Goal: Transaction & Acquisition: Purchase product/service

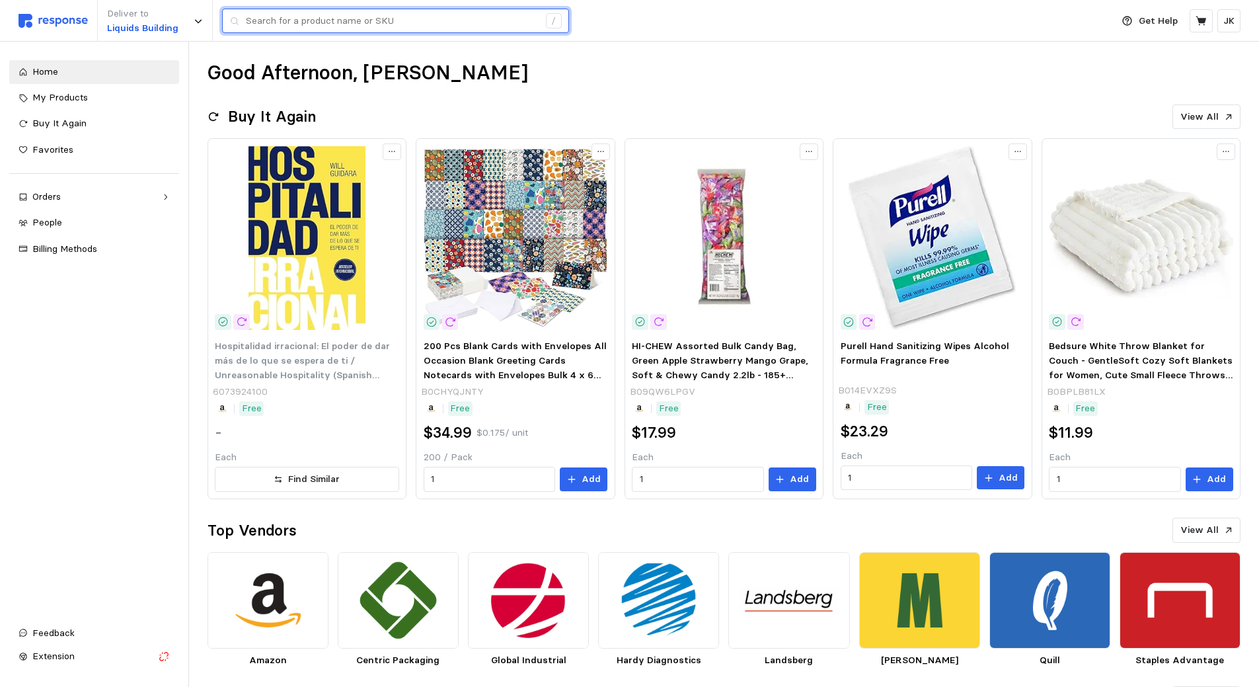
click at [330, 22] on input "text" at bounding box center [392, 21] width 293 height 24
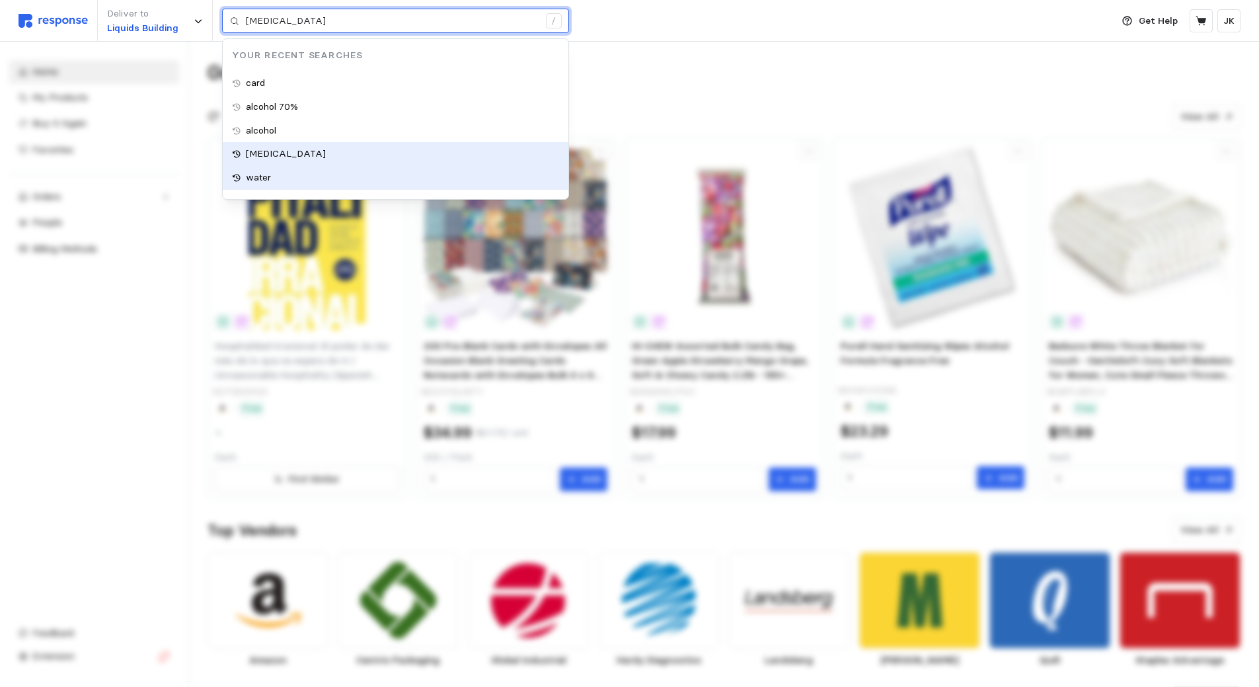
type input "water"
click at [297, 172] on div "water" at bounding box center [396, 178] width 346 height 24
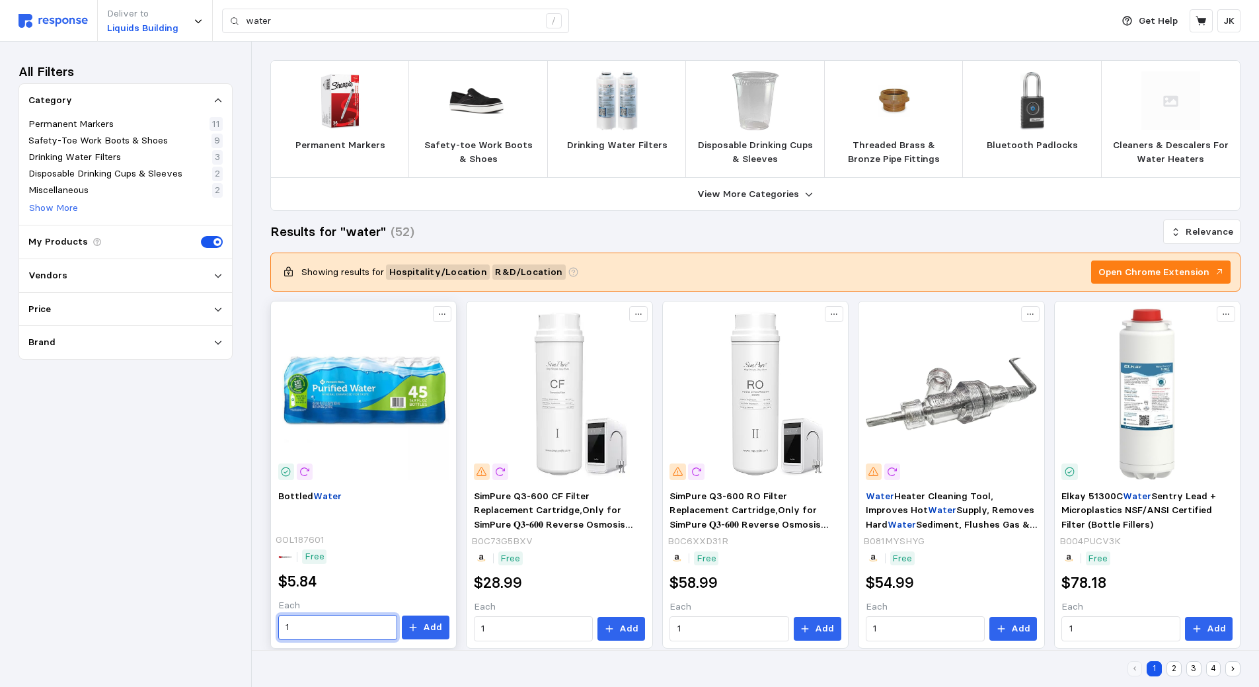
click at [351, 627] on input "1" at bounding box center [337, 627] width 104 height 24
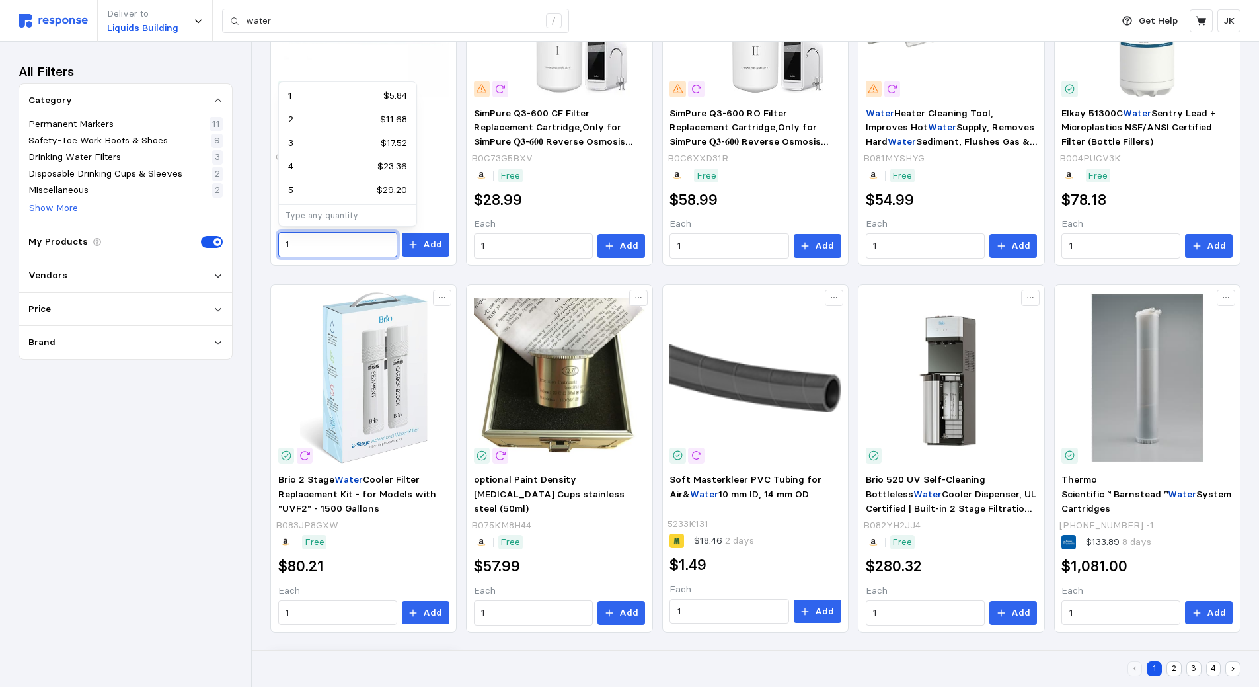
scroll to position [529, 0]
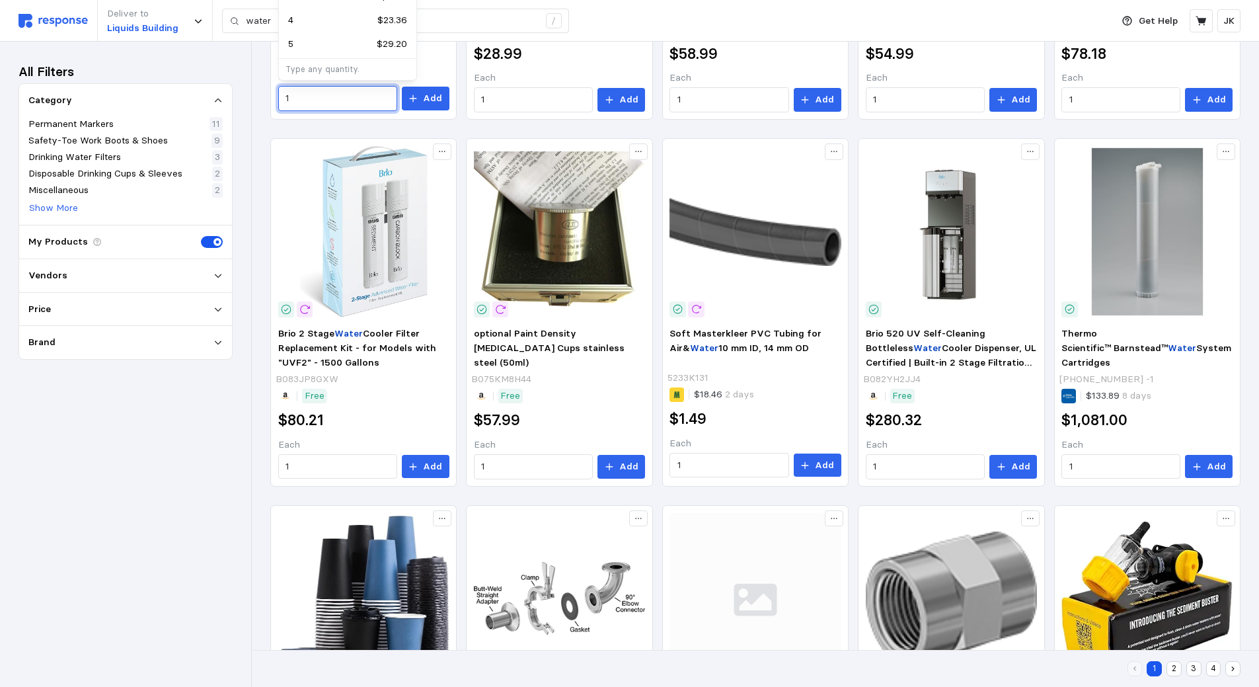
click at [328, 67] on p "Type any quantity." at bounding box center [347, 69] width 124 height 12
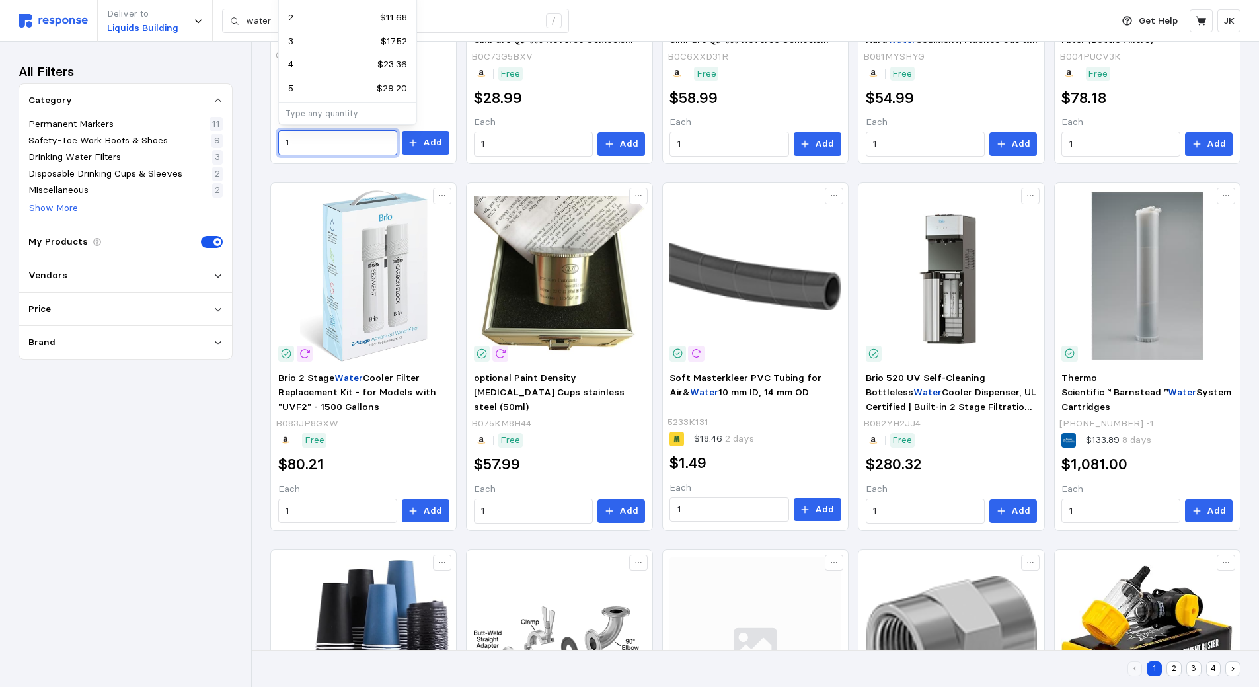
scroll to position [463, 0]
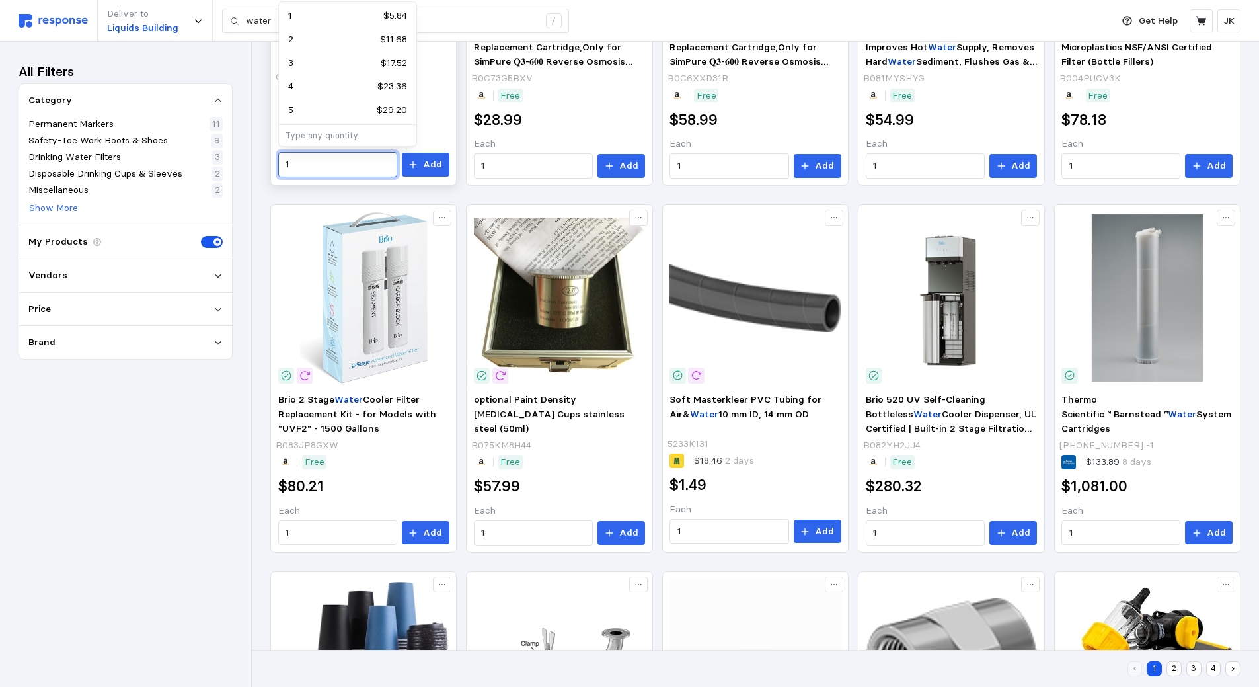
drag, startPoint x: 313, startPoint y: 169, endPoint x: 283, endPoint y: 171, distance: 29.8
click at [283, 171] on div "1" at bounding box center [337, 164] width 119 height 25
type input "9"
click at [434, 167] on p "Add" at bounding box center [432, 164] width 19 height 15
click at [1199, 20] on icon at bounding box center [1200, 20] width 11 height 9
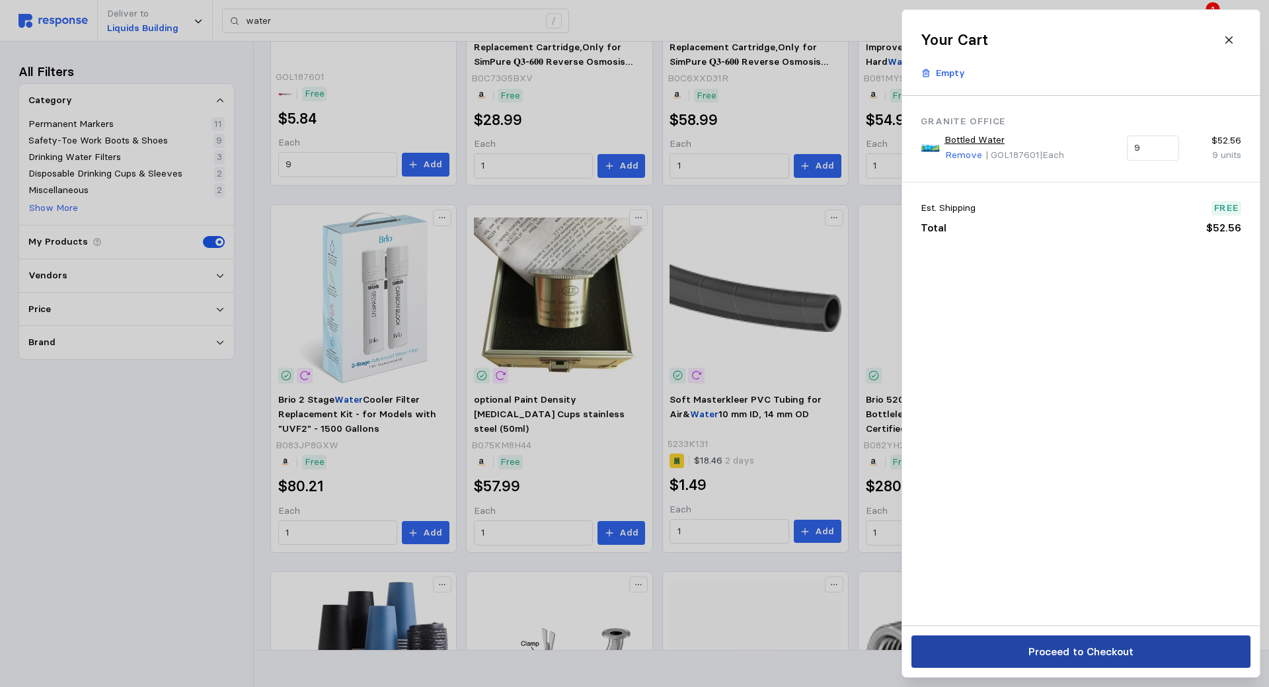
click at [1051, 641] on button "Proceed to Checkout" at bounding box center [1080, 651] width 339 height 32
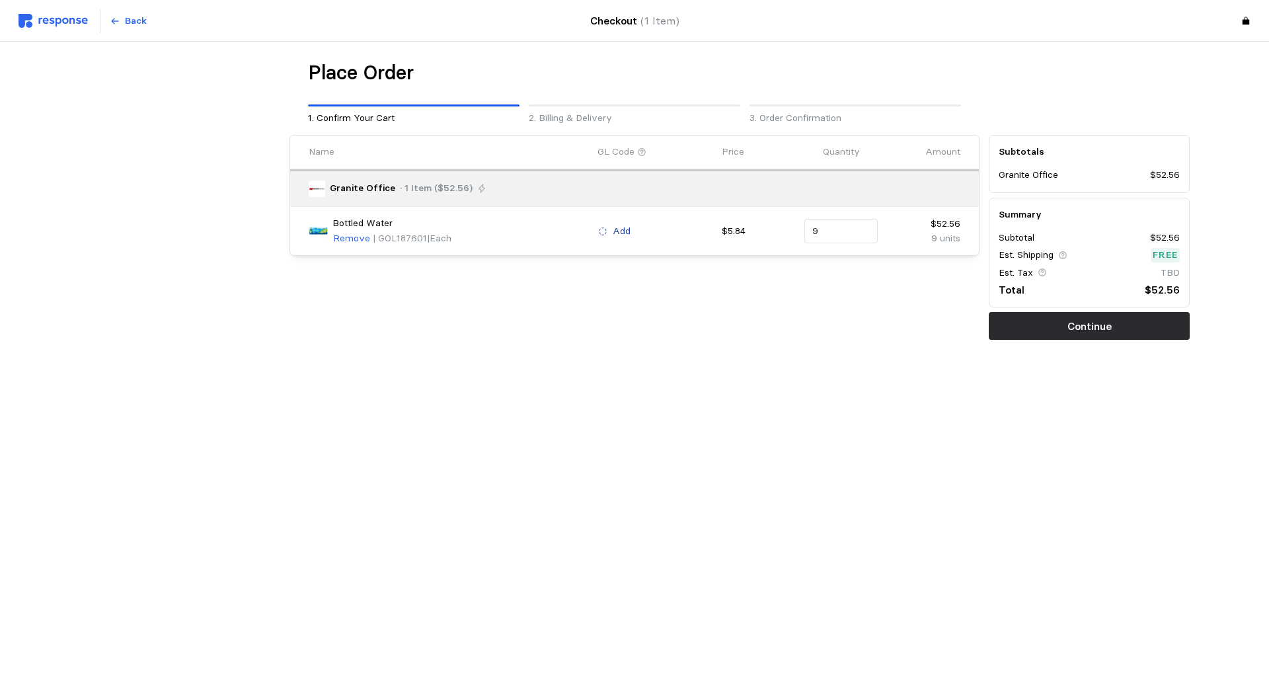
click at [618, 234] on p "Add" at bounding box center [622, 231] width 18 height 15
type input "researc"
click at [715, 307] on p "Research & Development Exp • 500.79075" at bounding box center [704, 309] width 194 height 15
click at [1102, 334] on p "Continue" at bounding box center [1089, 326] width 44 height 17
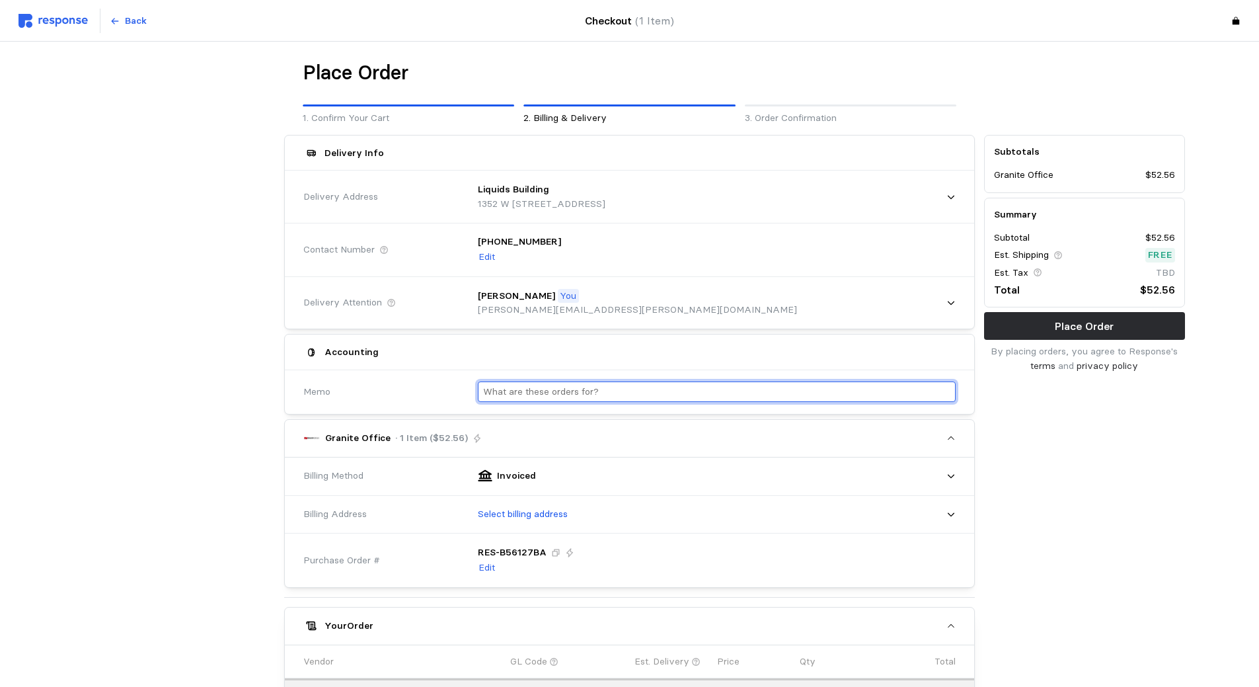
click at [606, 390] on input "text" at bounding box center [716, 391] width 467 height 19
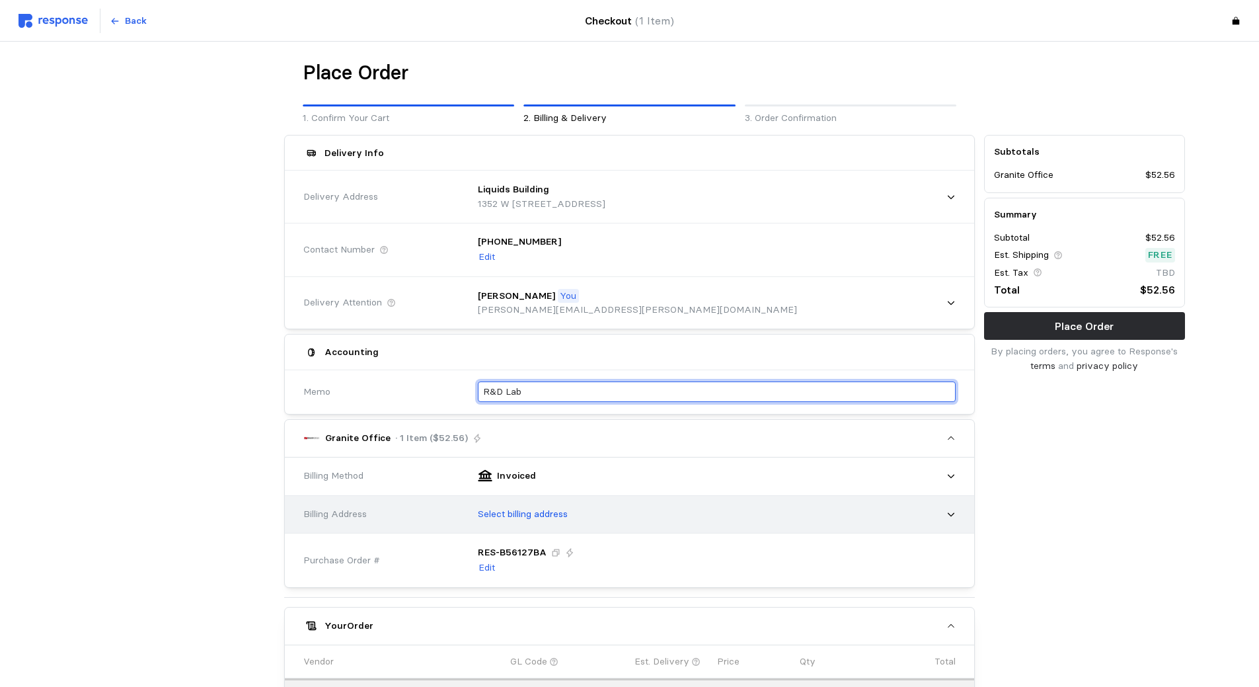
type input "R&D Lab"
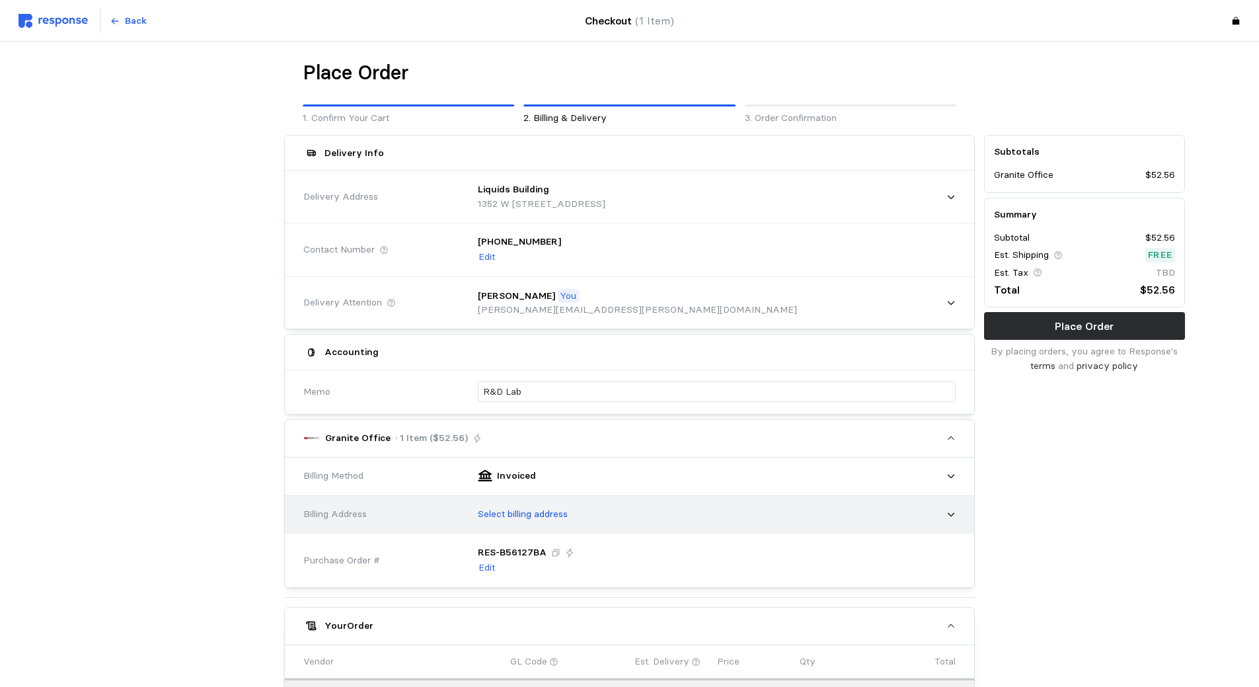
click at [552, 507] on p "Select billing address" at bounding box center [523, 514] width 90 height 15
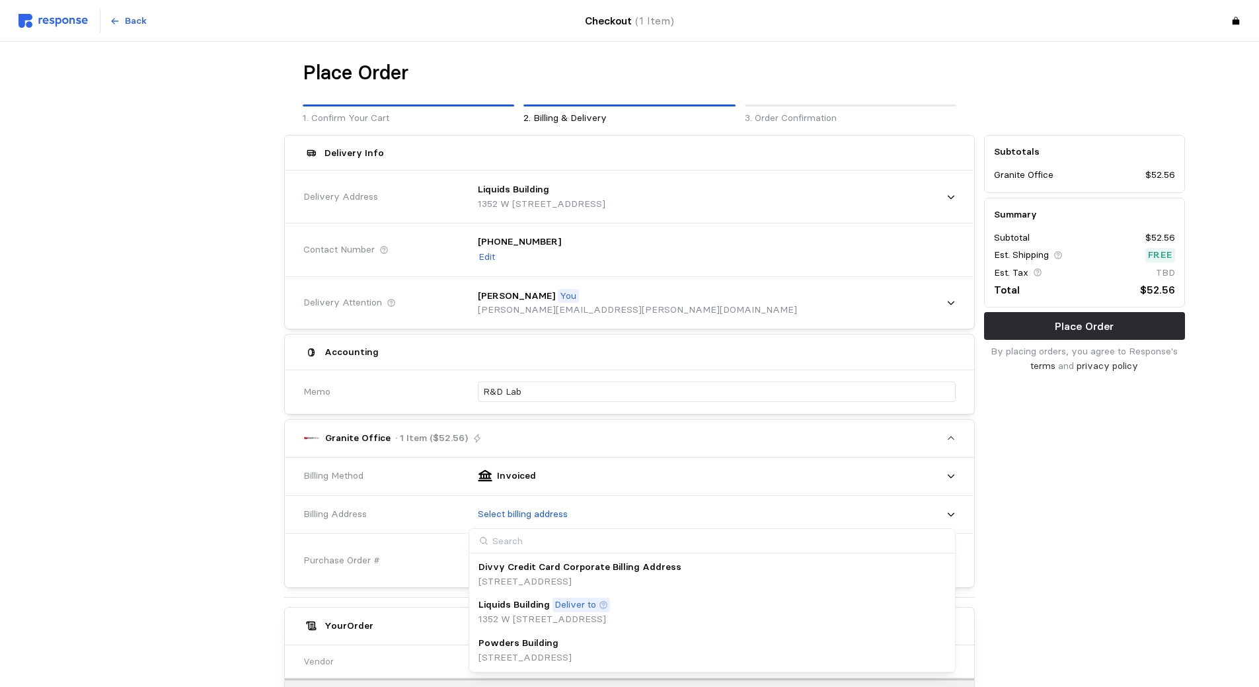
click at [572, 653] on p "[STREET_ADDRESS]" at bounding box center [524, 657] width 93 height 15
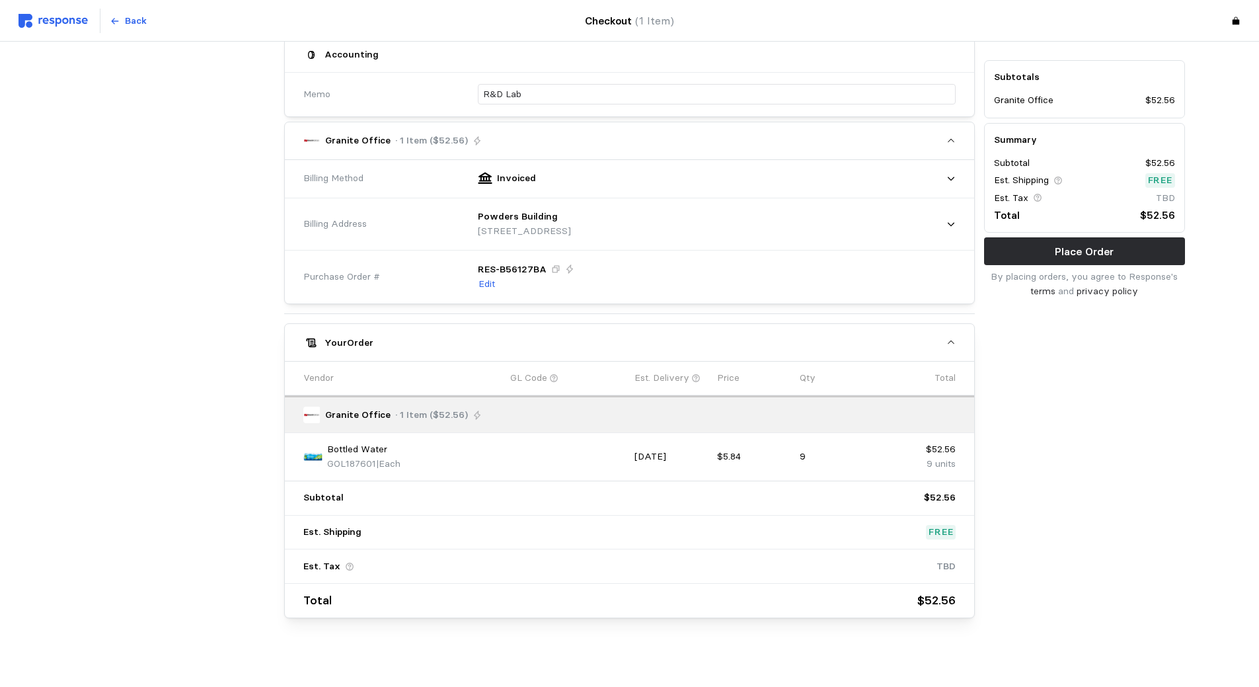
scroll to position [303, 0]
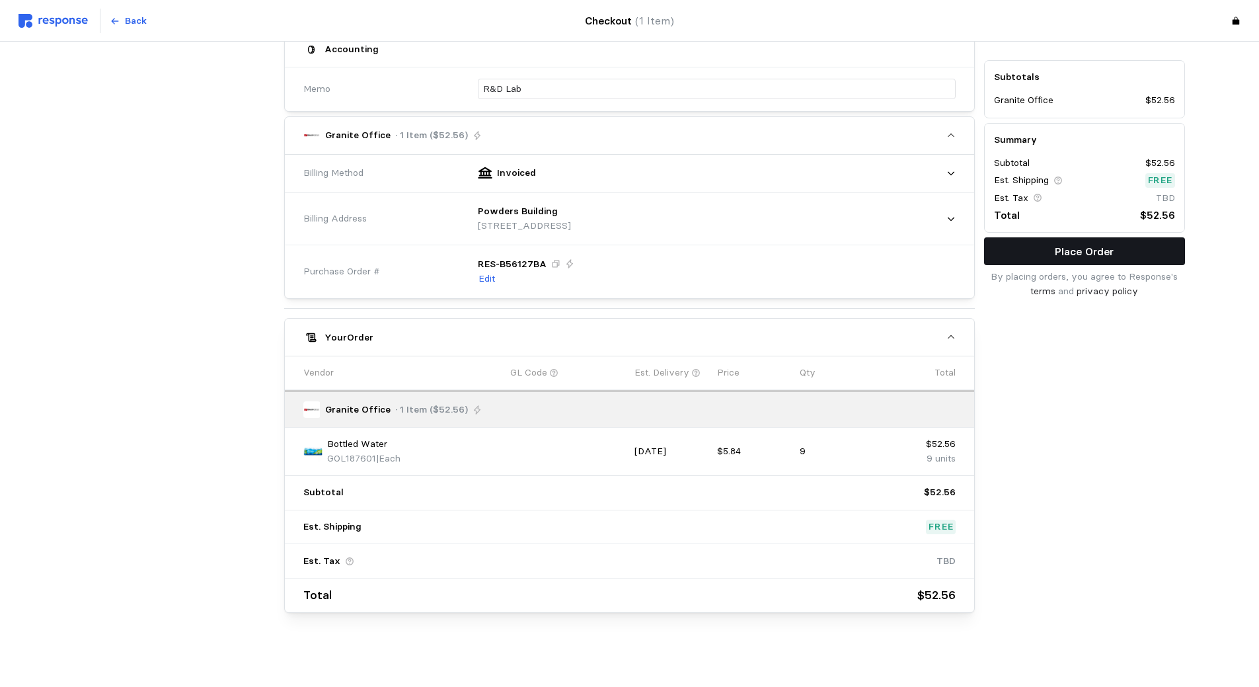
click at [1098, 253] on p "Place Order" at bounding box center [1084, 251] width 59 height 17
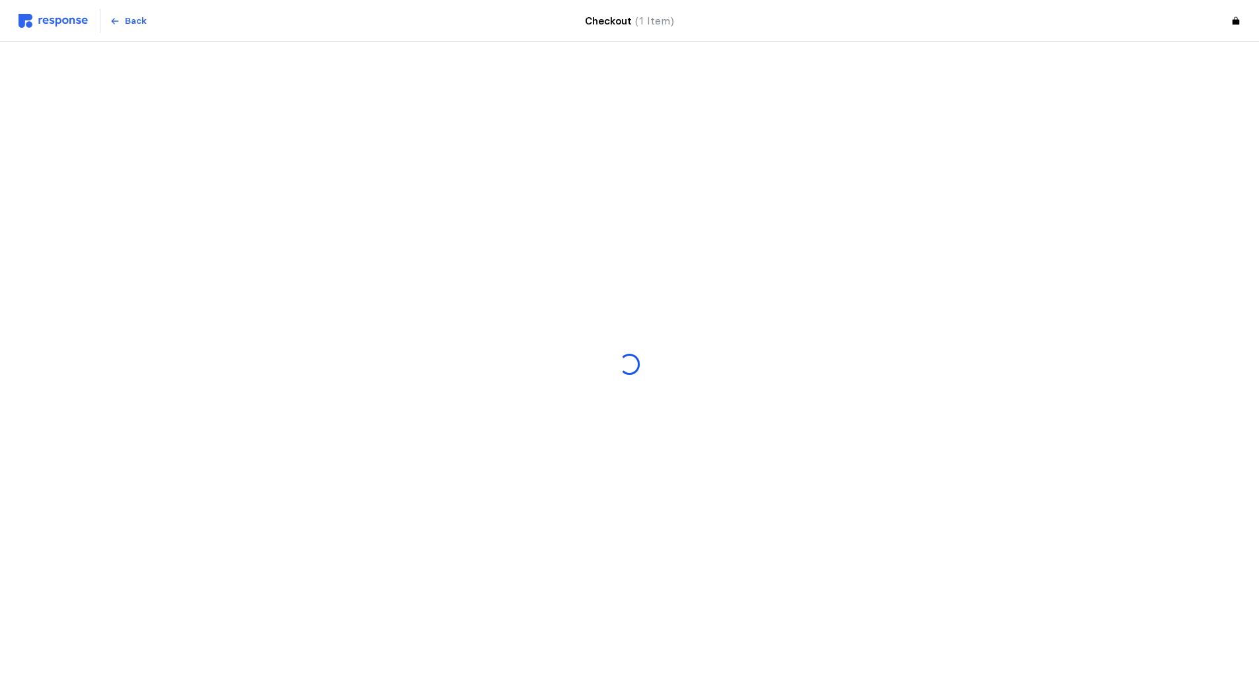
scroll to position [0, 0]
